Goal: Navigation & Orientation: Find specific page/section

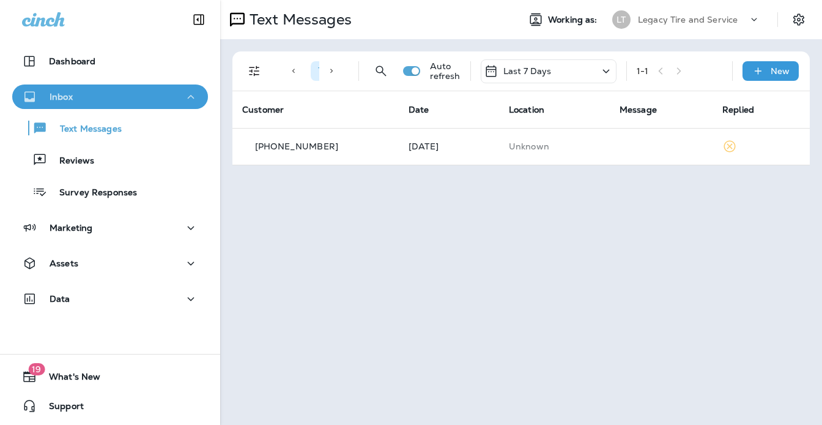
click at [59, 94] on p "Inbox" at bounding box center [61, 97] width 23 height 10
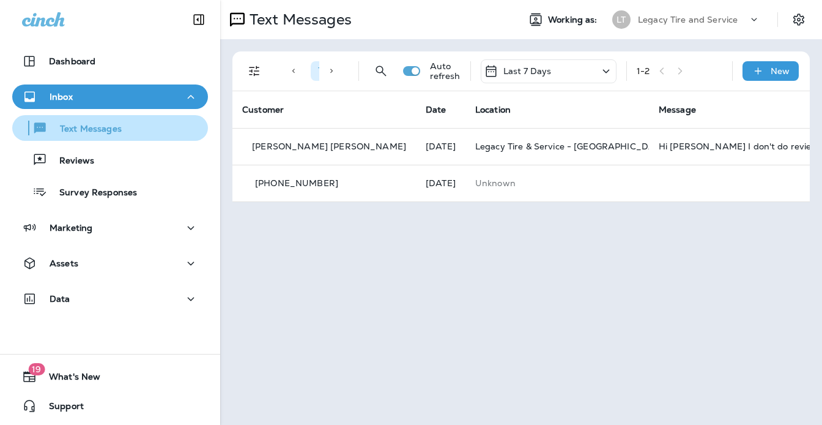
click at [86, 124] on p "Text Messages" at bounding box center [85, 130] width 74 height 12
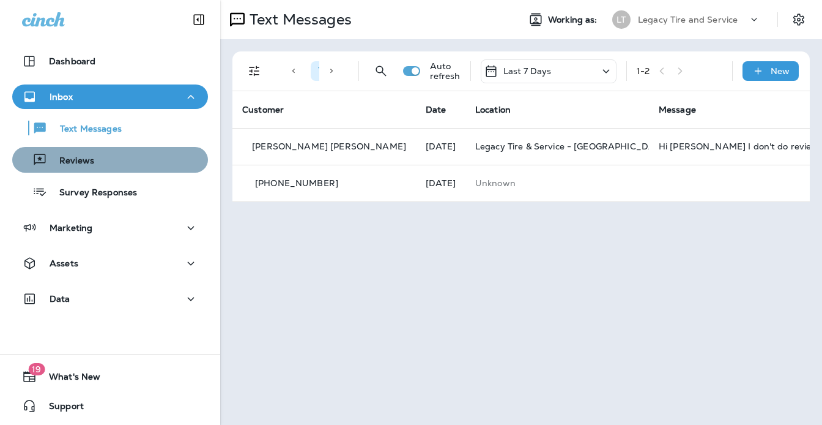
click at [88, 158] on p "Reviews" at bounding box center [70, 161] width 47 height 12
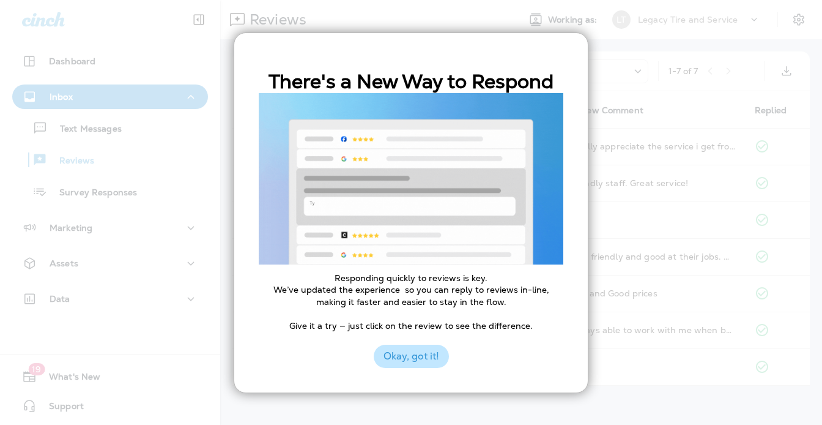
click at [407, 356] on button "Okay, got it!" at bounding box center [411, 356] width 75 height 23
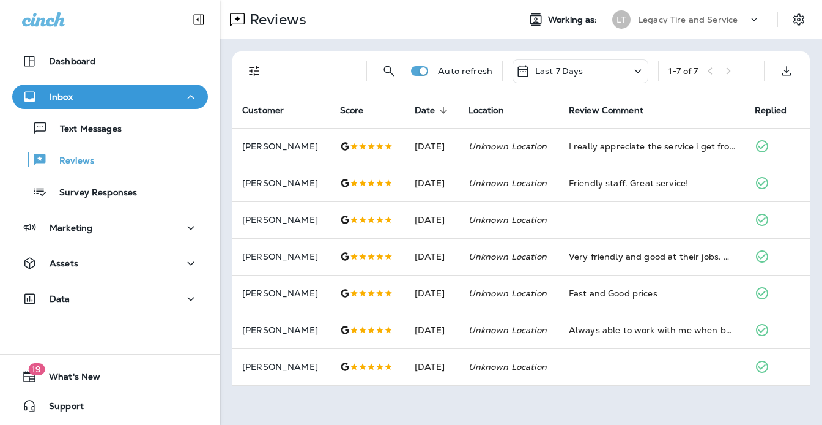
click at [755, 15] on icon at bounding box center [754, 19] width 12 height 12
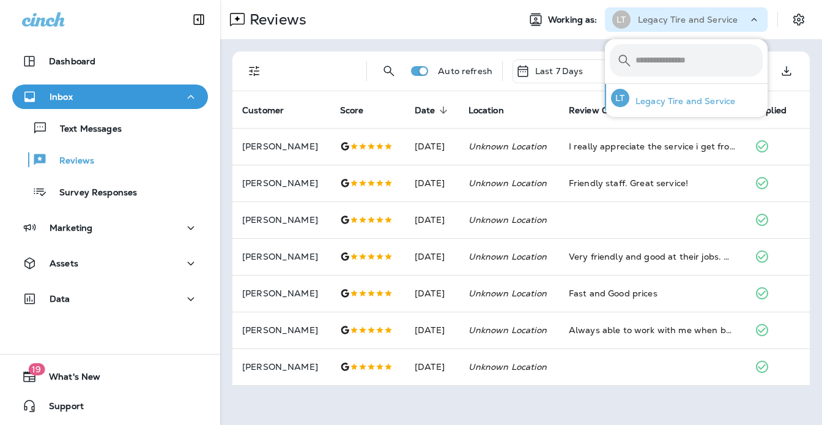
click at [684, 100] on p "Legacy Tire and Service" at bounding box center [683, 101] width 106 height 10
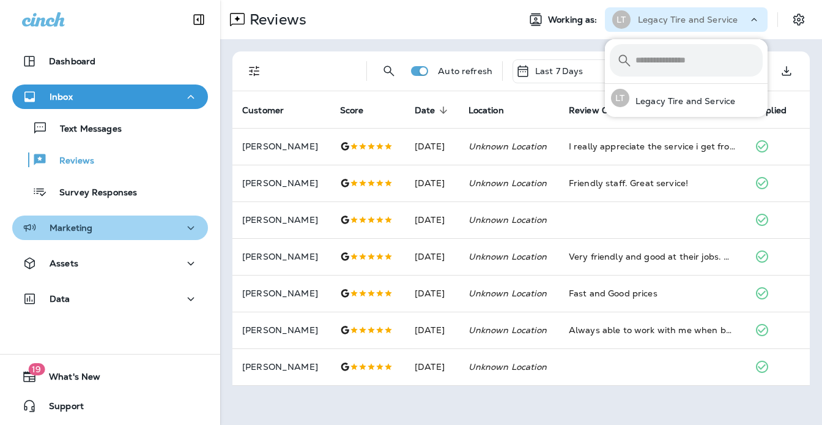
click at [75, 226] on p "Marketing" at bounding box center [71, 228] width 43 height 10
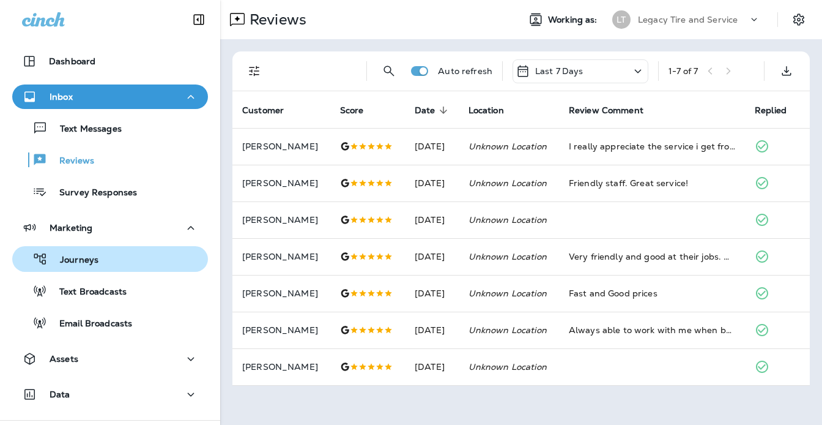
click at [81, 263] on p "Journeys" at bounding box center [73, 261] width 51 height 12
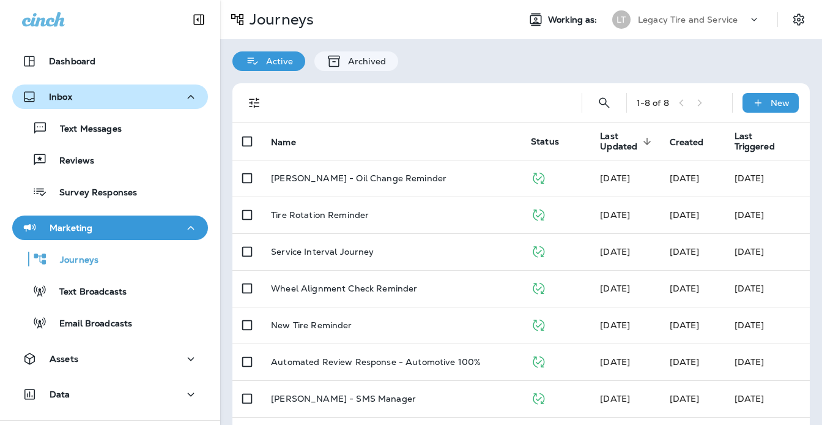
click at [69, 97] on p "Inbox" at bounding box center [60, 97] width 23 height 10
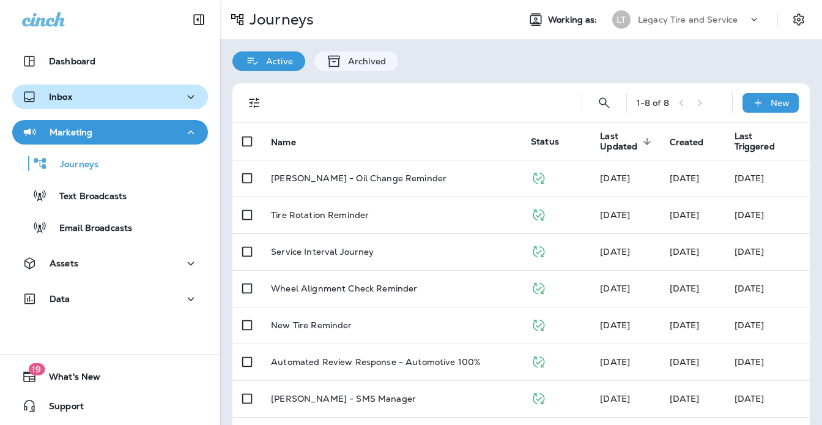
click at [61, 95] on p "Inbox" at bounding box center [60, 97] width 23 height 10
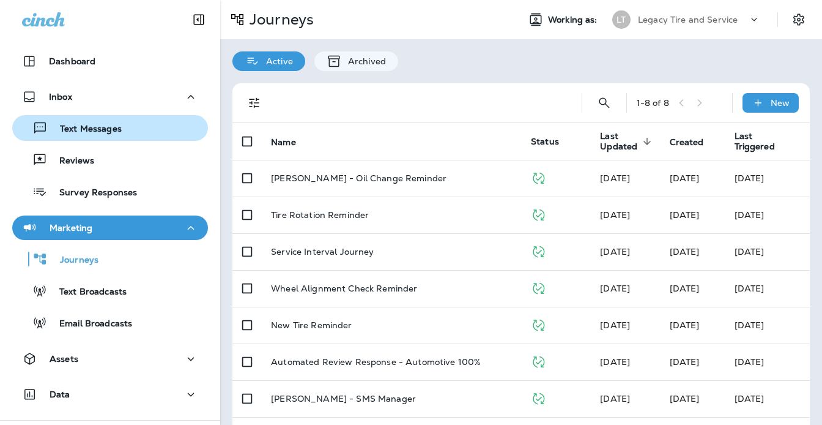
click at [78, 133] on p "Text Messages" at bounding box center [85, 130] width 74 height 12
